Goal: Task Accomplishment & Management: Complete application form

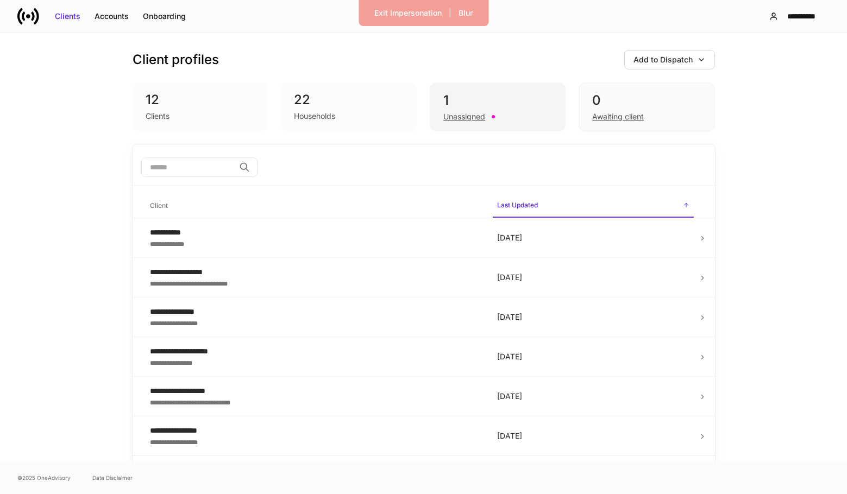
click at [494, 105] on div "1" at bounding box center [497, 100] width 109 height 17
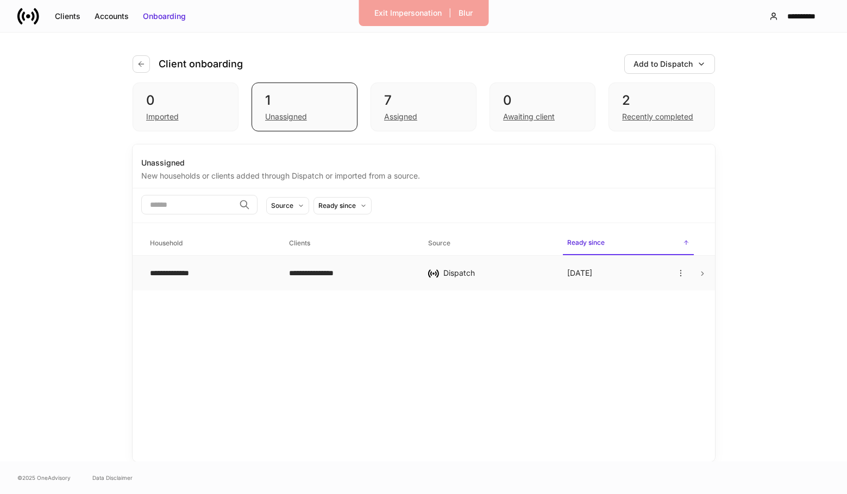
click at [419, 264] on td "Dispatch" at bounding box center [488, 273] width 139 height 35
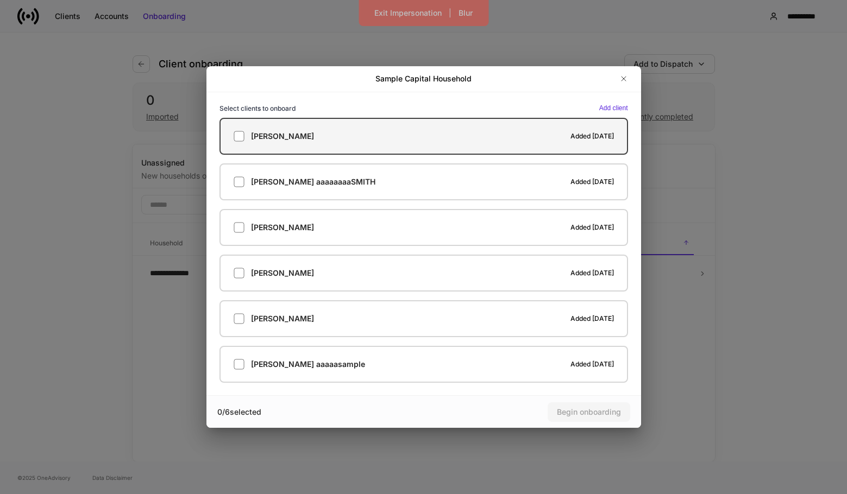
click at [404, 149] on label "[PERSON_NAME] Added [DATE]" at bounding box center [423, 136] width 408 height 37
click at [405, 149] on label "[PERSON_NAME] Added [DATE]" at bounding box center [423, 136] width 408 height 37
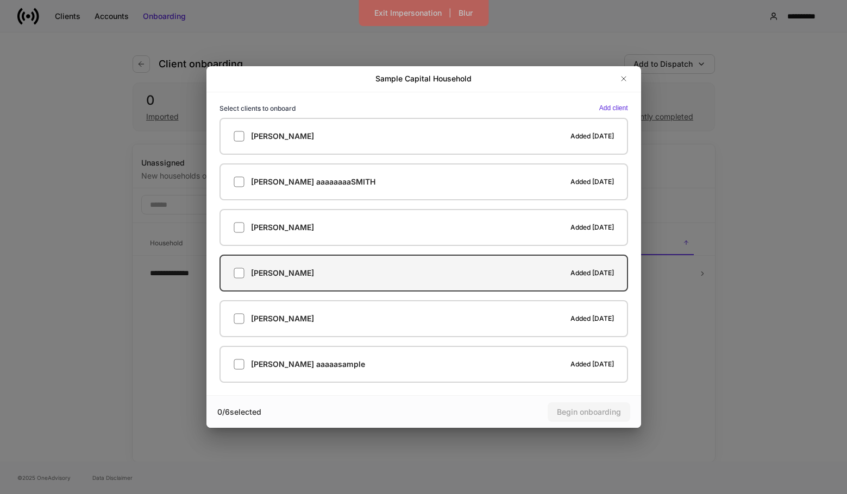
click at [375, 275] on div at bounding box center [442, 273] width 256 height 11
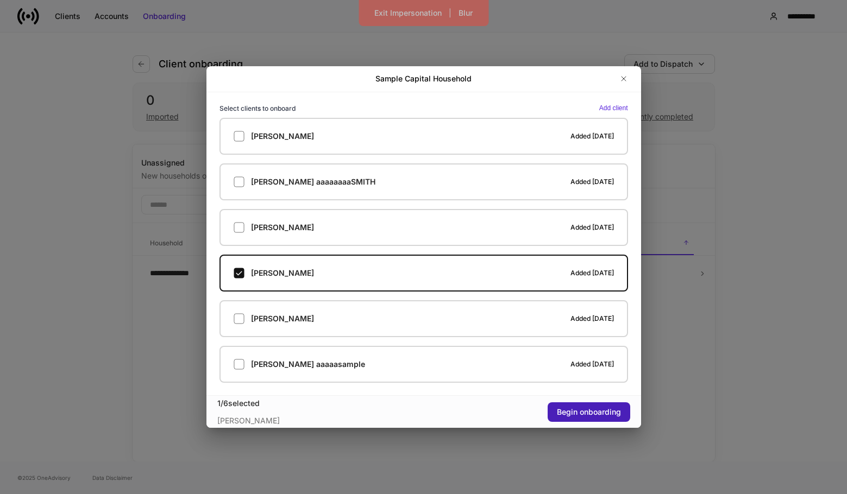
click at [584, 416] on div "Begin onboarding" at bounding box center [589, 412] width 64 height 11
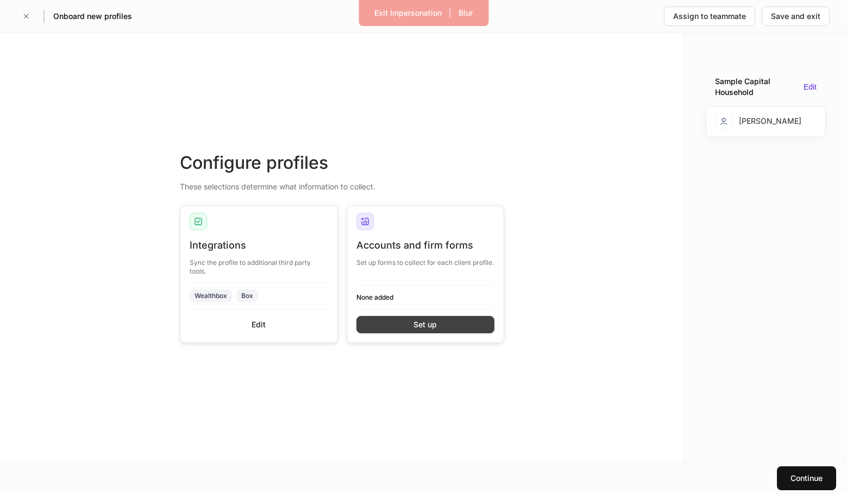
click at [453, 319] on button "Set up" at bounding box center [425, 324] width 138 height 17
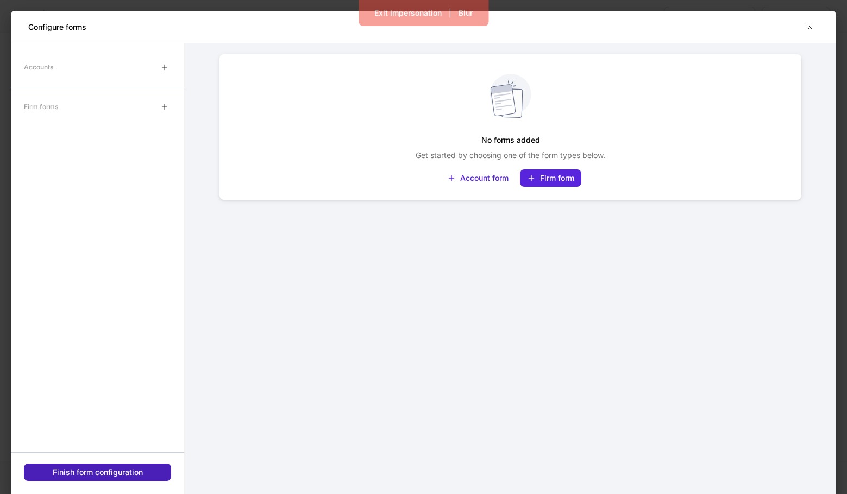
click at [94, 472] on div "Finish form configuration" at bounding box center [98, 472] width 90 height 11
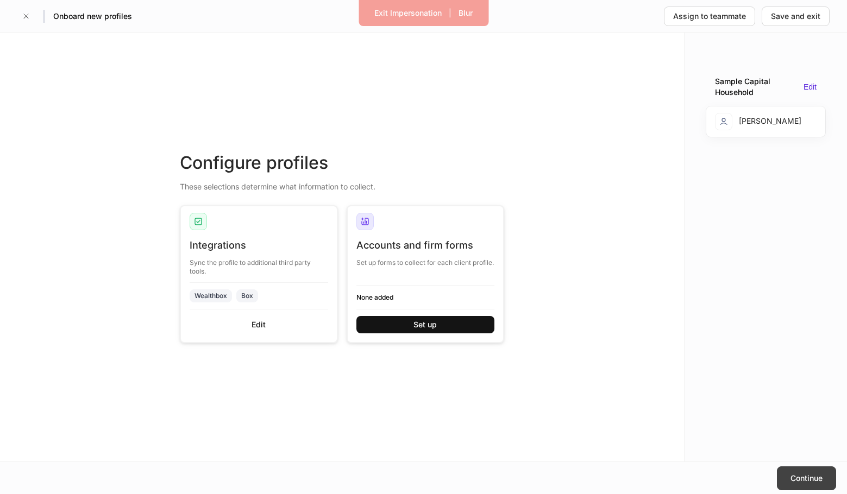
click at [802, 474] on div "Continue" at bounding box center [806, 478] width 32 height 11
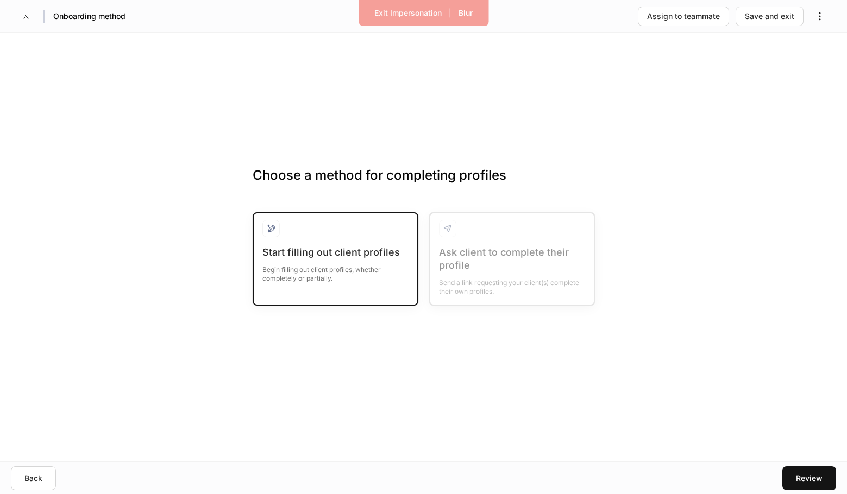
click at [346, 261] on div "Begin filling out client profiles, whether completely or partially." at bounding box center [335, 271] width 146 height 24
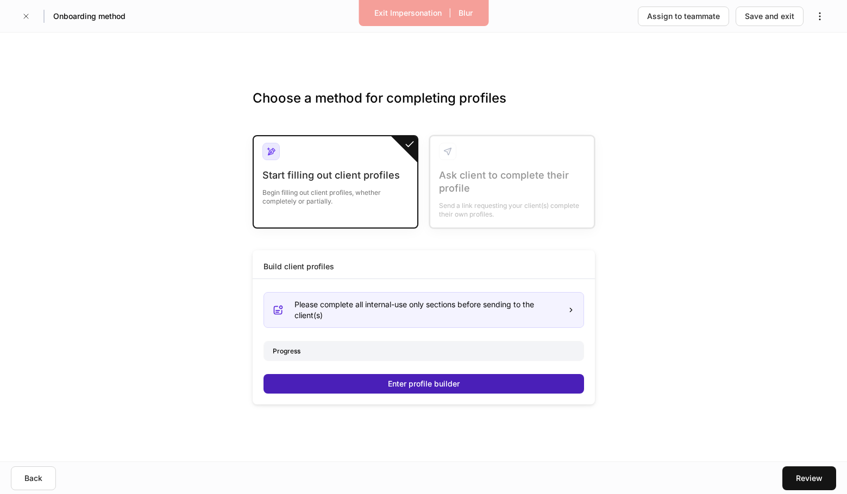
click at [389, 385] on div "Enter profile builder" at bounding box center [424, 383] width 72 height 11
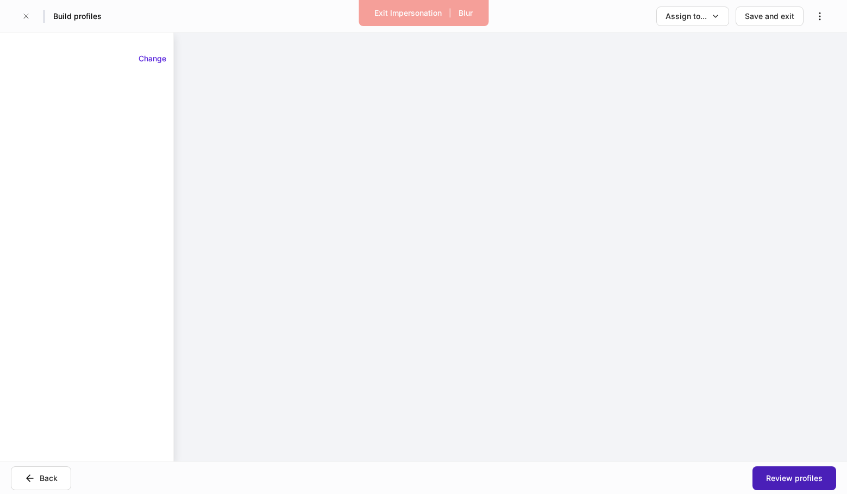
click at [763, 471] on button "Review profiles" at bounding box center [794, 478] width 84 height 24
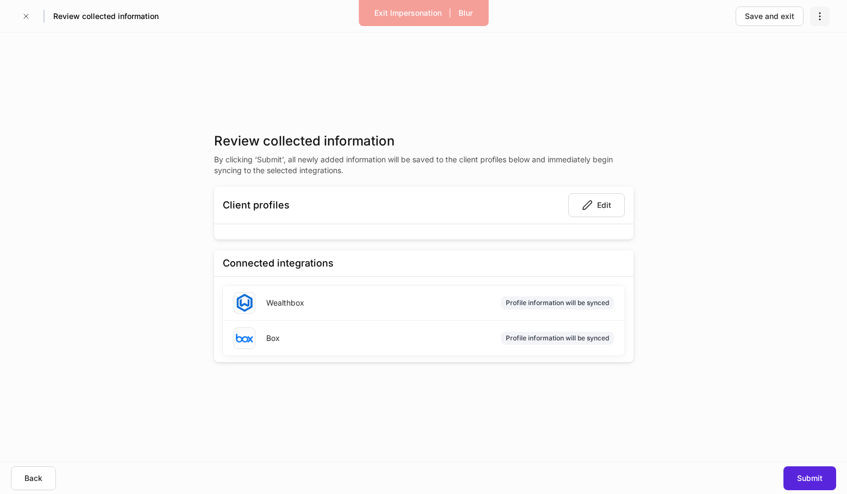
click at [819, 9] on button "button" at bounding box center [820, 17] width 20 height 20
click at [697, 78] on div at bounding box center [423, 247] width 847 height 494
click at [566, 218] on div "Client profiles Edit" at bounding box center [423, 205] width 419 height 37
click at [588, 206] on icon "button" at bounding box center [587, 205] width 11 height 11
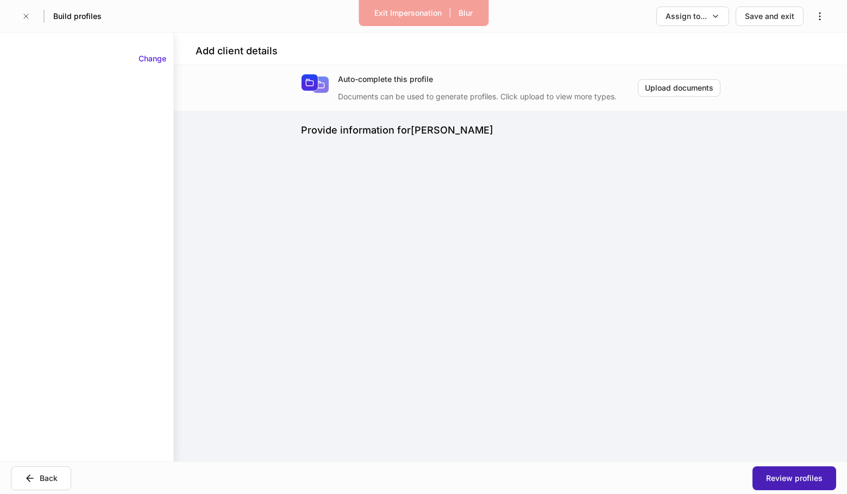
click at [801, 478] on div "Review profiles" at bounding box center [794, 478] width 56 height 11
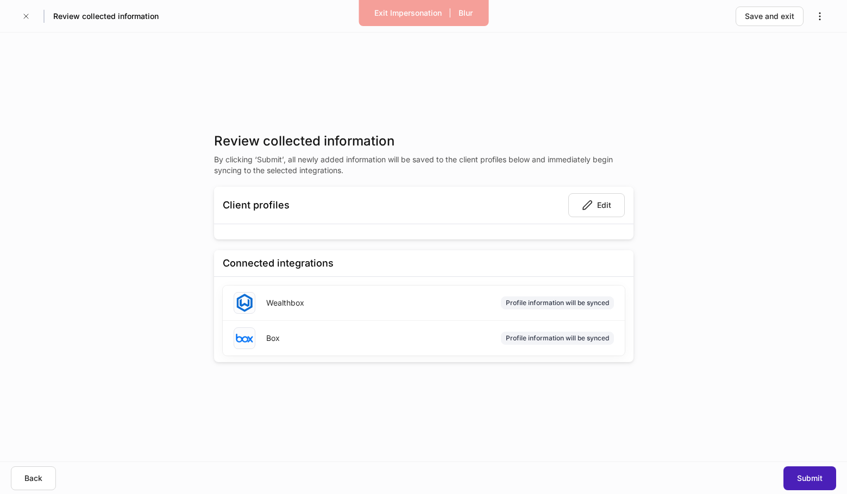
click at [793, 475] on button "Submit" at bounding box center [809, 478] width 53 height 24
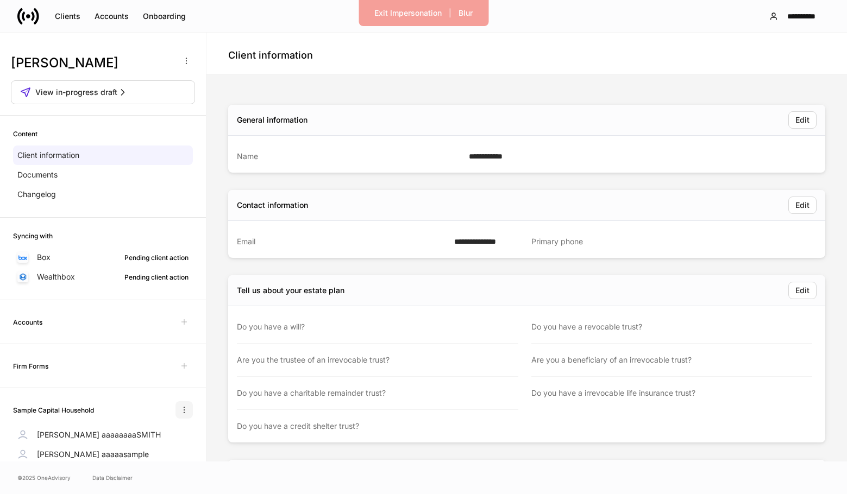
click at [186, 405] on button "button" at bounding box center [183, 409] width 17 height 17
click at [153, 406] on div at bounding box center [423, 247] width 847 height 494
click at [110, 432] on p "[PERSON_NAME] aaaaaaaaSMITH" at bounding box center [99, 435] width 124 height 11
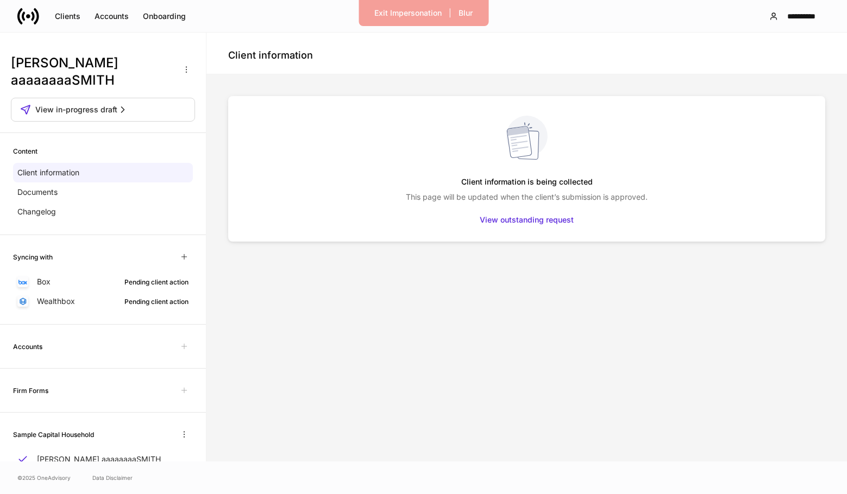
scroll to position [89, 0]
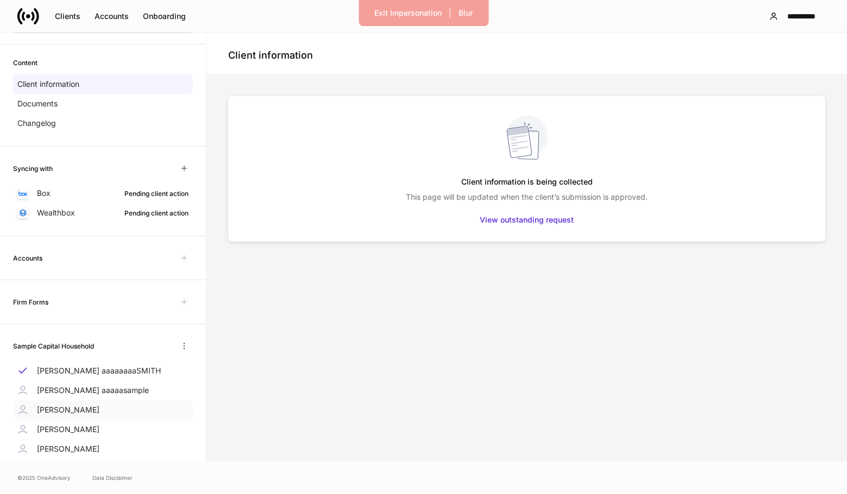
click at [105, 400] on div "[PERSON_NAME]" at bounding box center [103, 410] width 180 height 20
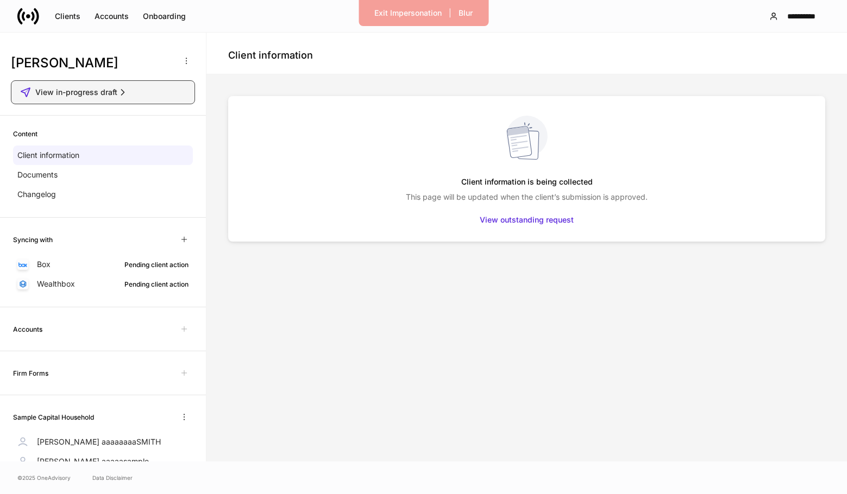
click at [91, 91] on span "View in-progress draft" at bounding box center [76, 92] width 82 height 11
